Goal: Transaction & Acquisition: Obtain resource

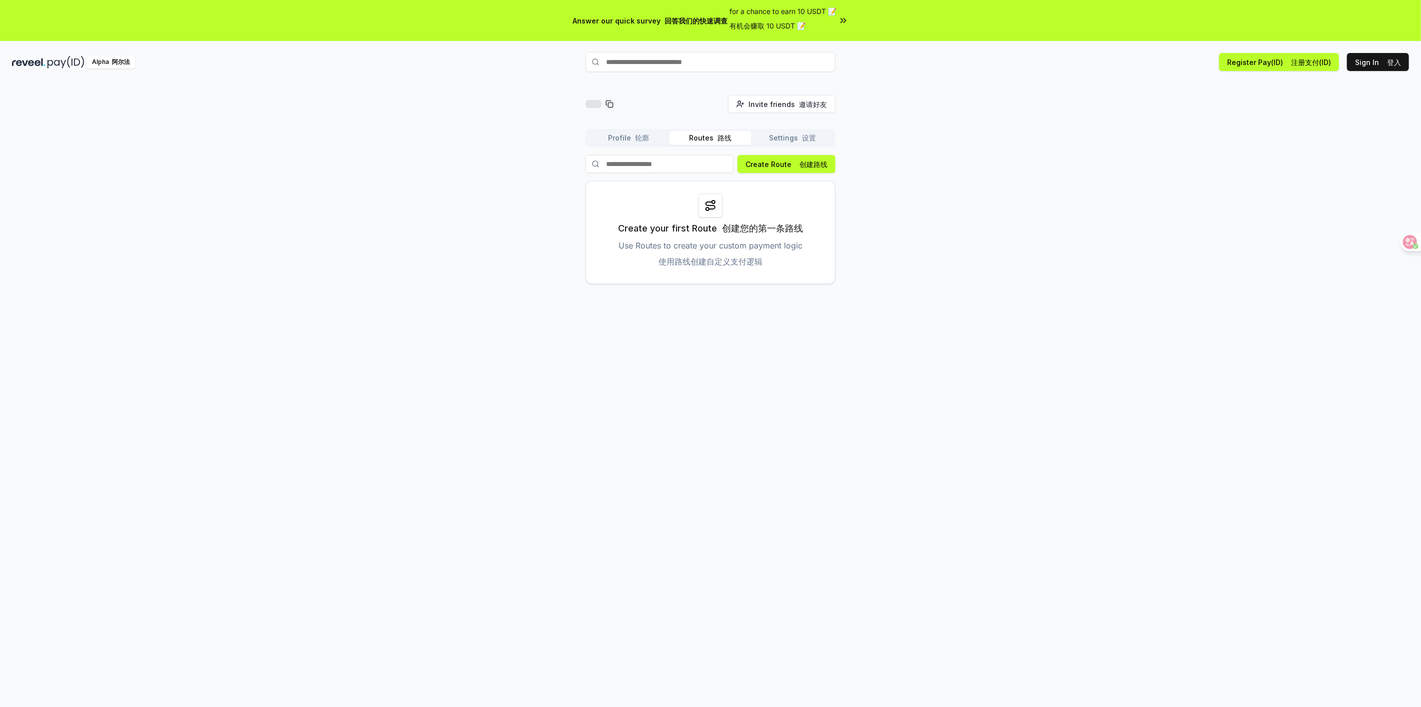
drag, startPoint x: 1000, startPoint y: 211, endPoint x: 876, endPoint y: 297, distance: 151.1
click at [876, 297] on div "Invite friends 邀请好友 Invite Profile 轮廓 Routes 路线 Settings 设置 Create Route 创建路线 C…" at bounding box center [710, 414] width 1421 height 679
click at [941, 135] on div "Invite friends 邀请好友 Invite Profile 轮廓 Routes 路线 Settings 设置 Create Route 创建路线 C…" at bounding box center [710, 189] width 1397 height 189
click at [798, 24] on font "有机会赚取 10 USDT 📝" at bounding box center [768, 25] width 76 height 8
click at [700, 47] on div "Answer our quick survey 回答我们的快速调查 for a chance to earn 10 USDT 📝 有机会赚取 10 USDT …" at bounding box center [710, 377] width 1421 height 754
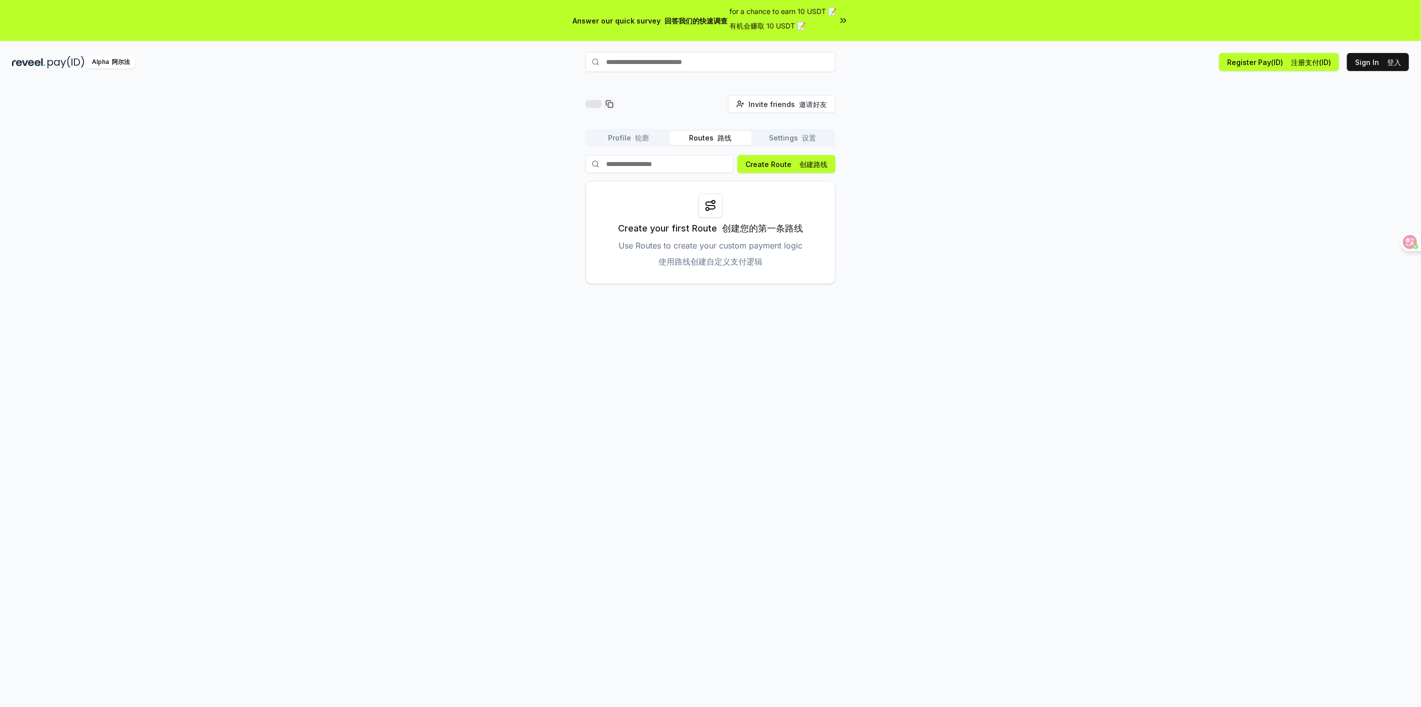
click at [704, 57] on input "text" at bounding box center [711, 62] width 250 height 20
click at [727, 67] on input "text" at bounding box center [611, 62] width 250 height 20
